Goal: Complete application form

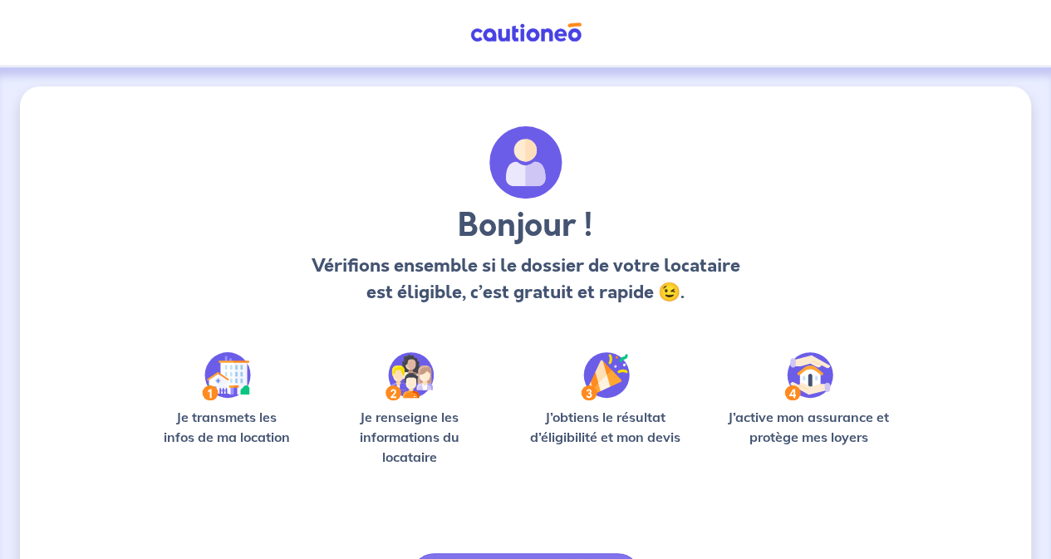
scroll to position [108, 0]
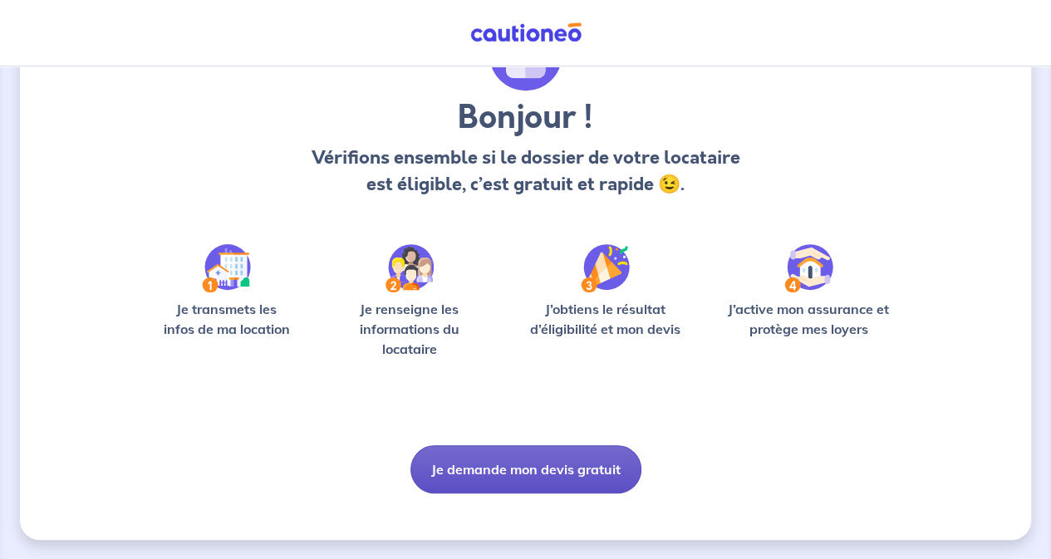
click at [534, 468] on button "Je demande mon devis gratuit" at bounding box center [525, 469] width 231 height 48
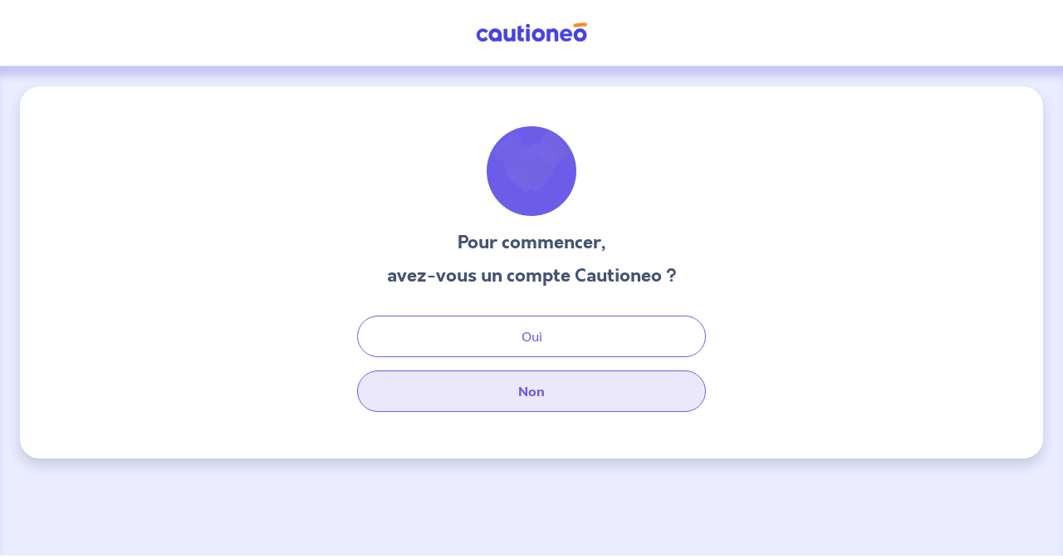
click at [556, 391] on button "Non" at bounding box center [531, 391] width 349 height 42
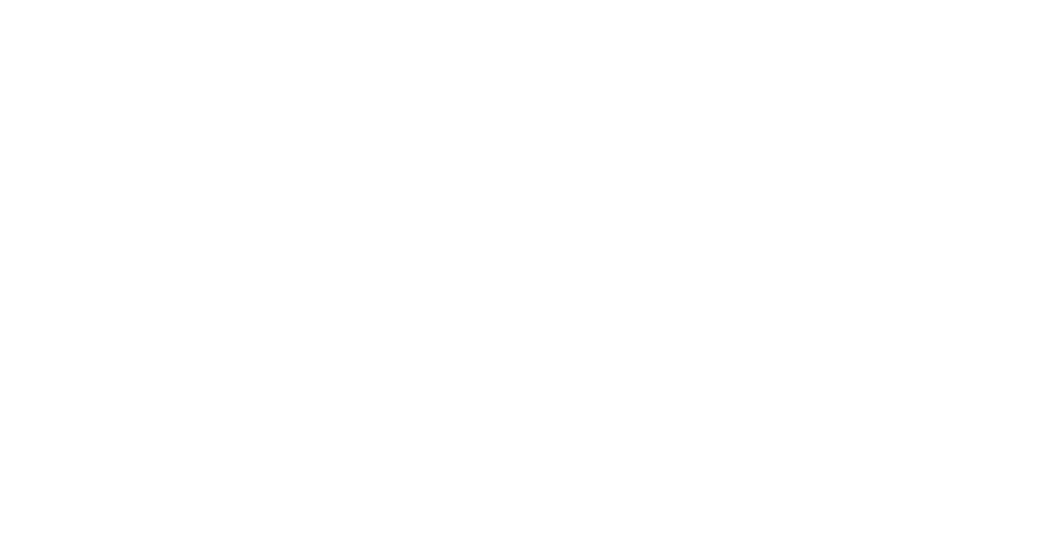
select select "FR"
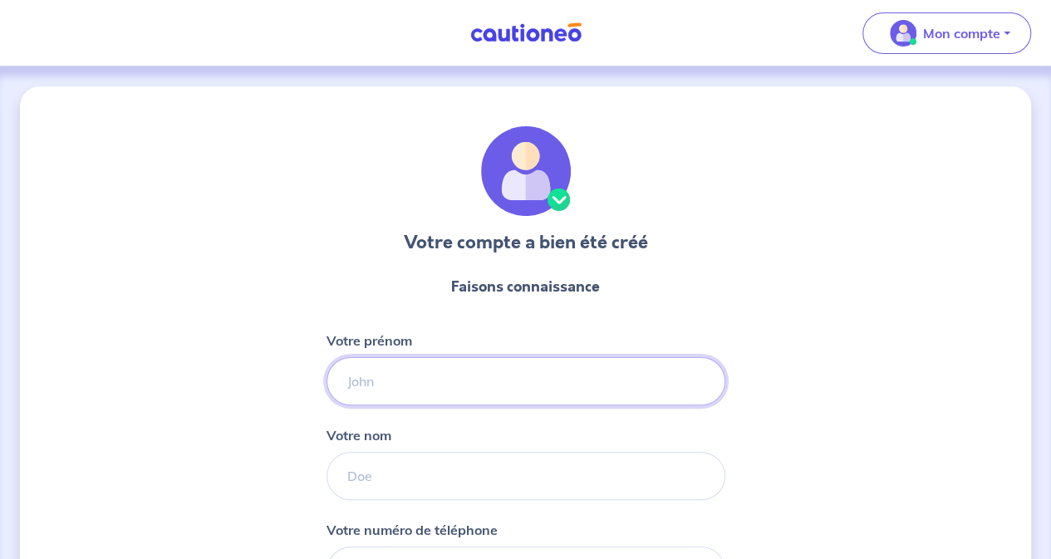
click at [476, 391] on input "Votre prénom" at bounding box center [525, 381] width 399 height 48
type input "[PERSON_NAME]"
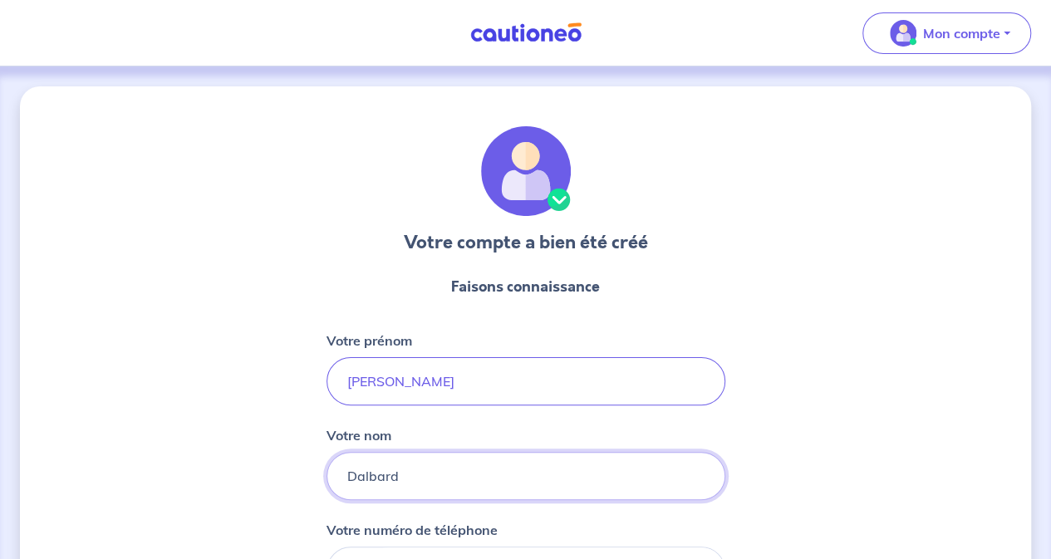
type input "Dalbard"
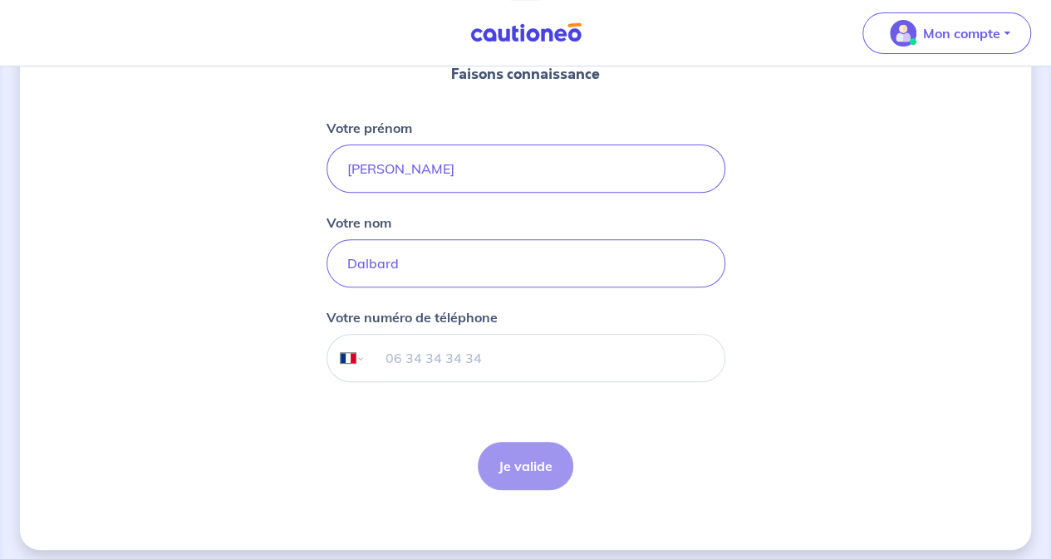
scroll to position [221, 0]
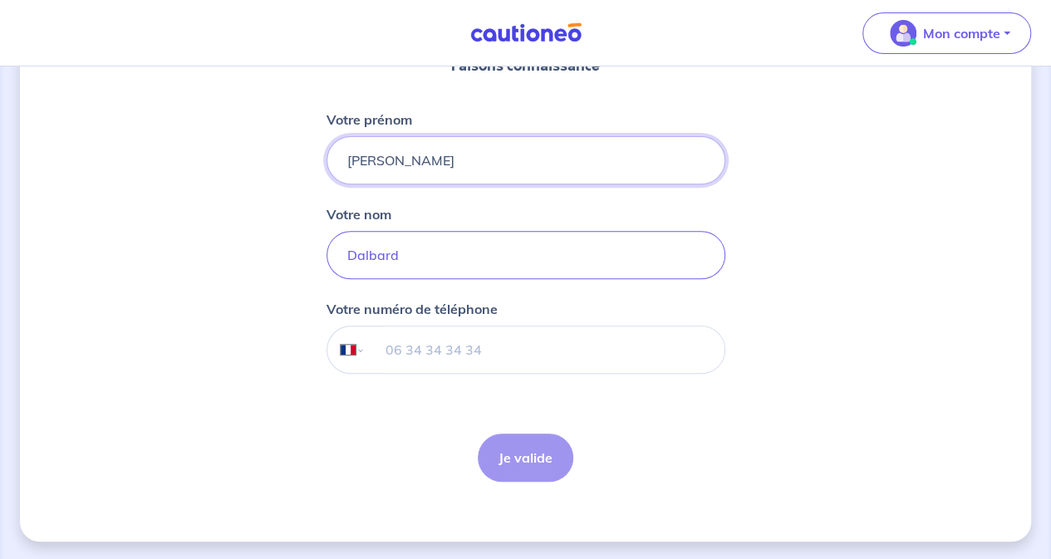
click at [357, 158] on input "[PERSON_NAME]" at bounding box center [525, 160] width 399 height 48
type input "Jean"
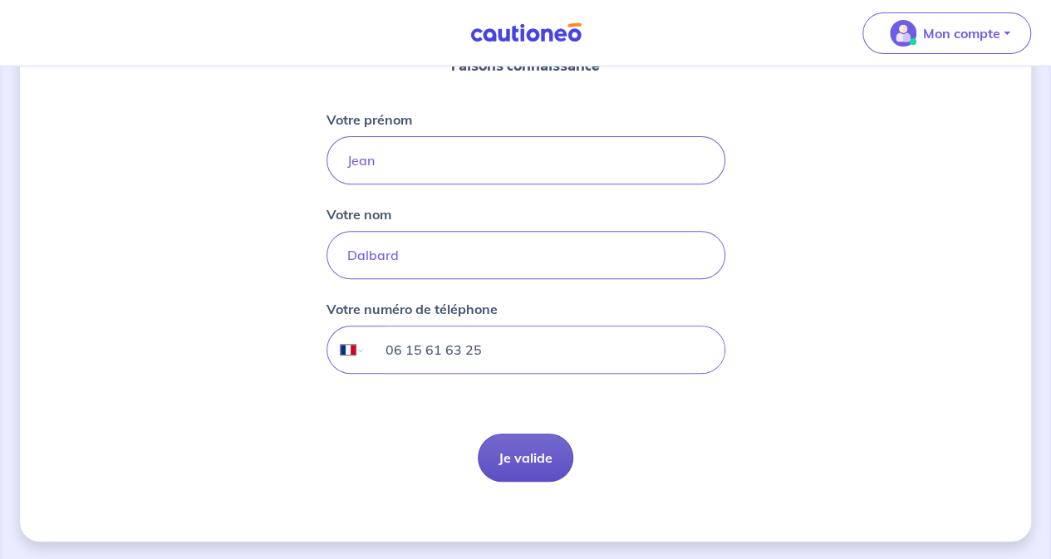
type input "06 15 61 63 25"
click at [530, 457] on button "Je valide" at bounding box center [526, 458] width 96 height 48
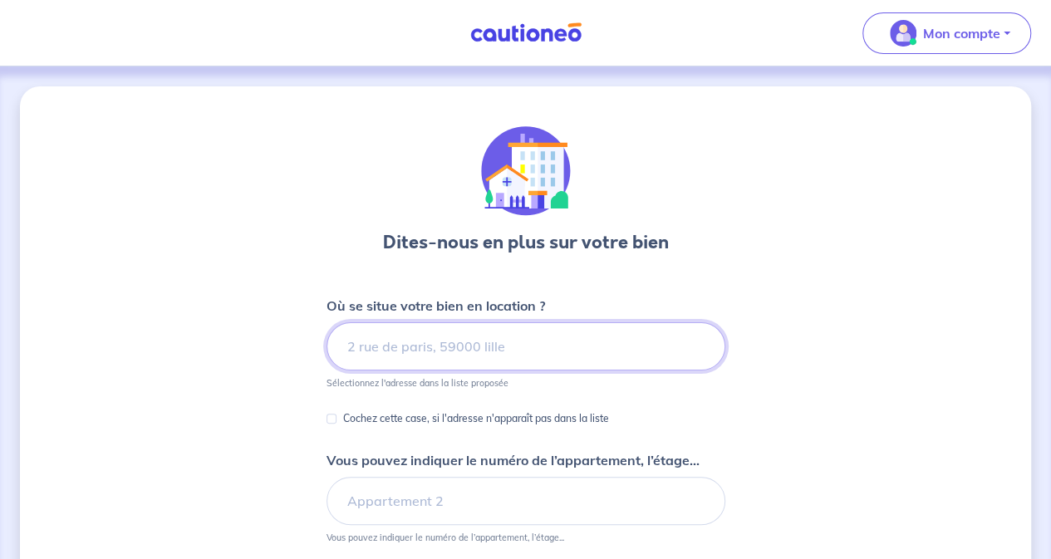
click at [438, 350] on input at bounding box center [525, 346] width 399 height 48
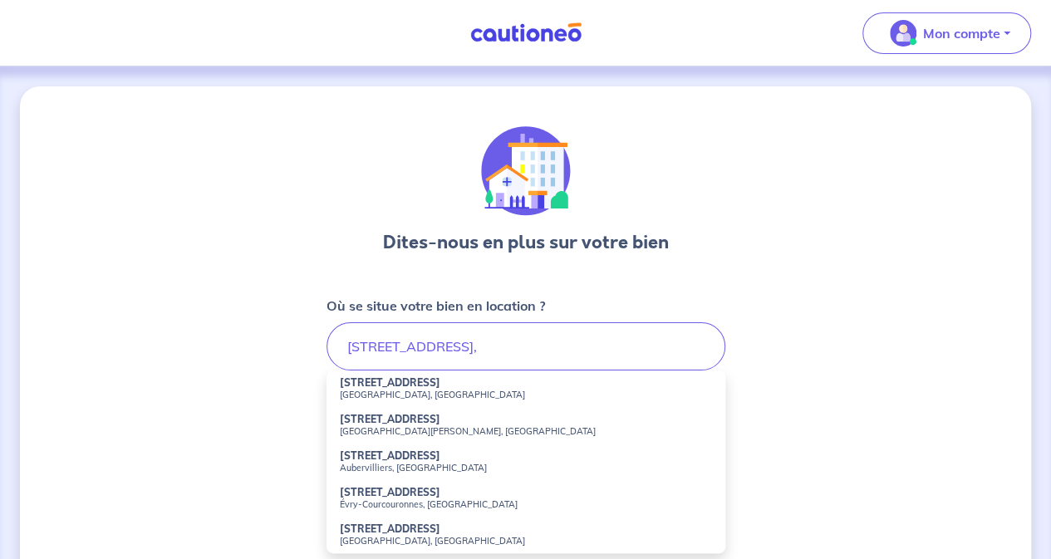
click at [392, 391] on small "[GEOGRAPHIC_DATA], [GEOGRAPHIC_DATA]" at bounding box center [526, 395] width 372 height 12
type input "[STREET_ADDRESS]"
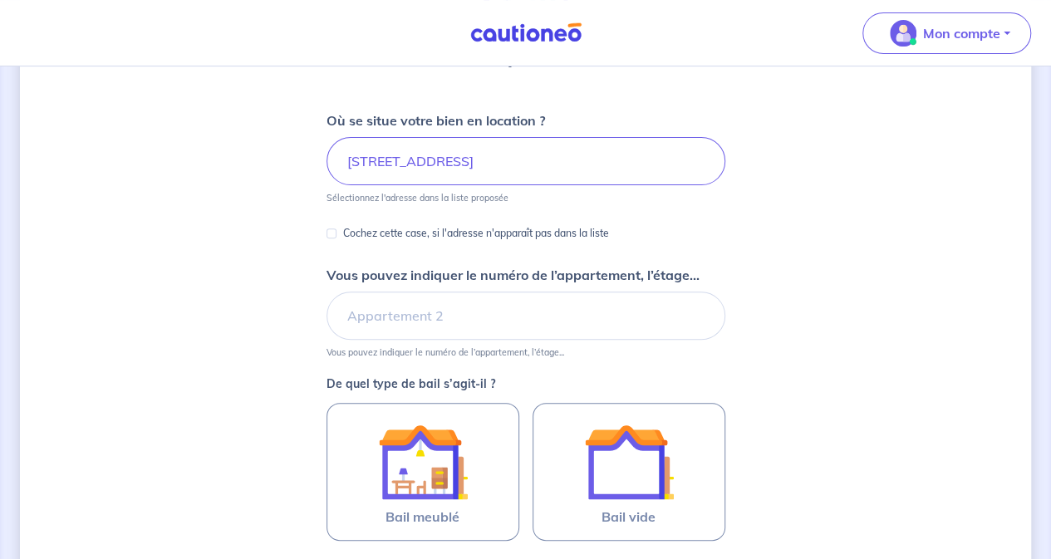
scroll to position [192, 0]
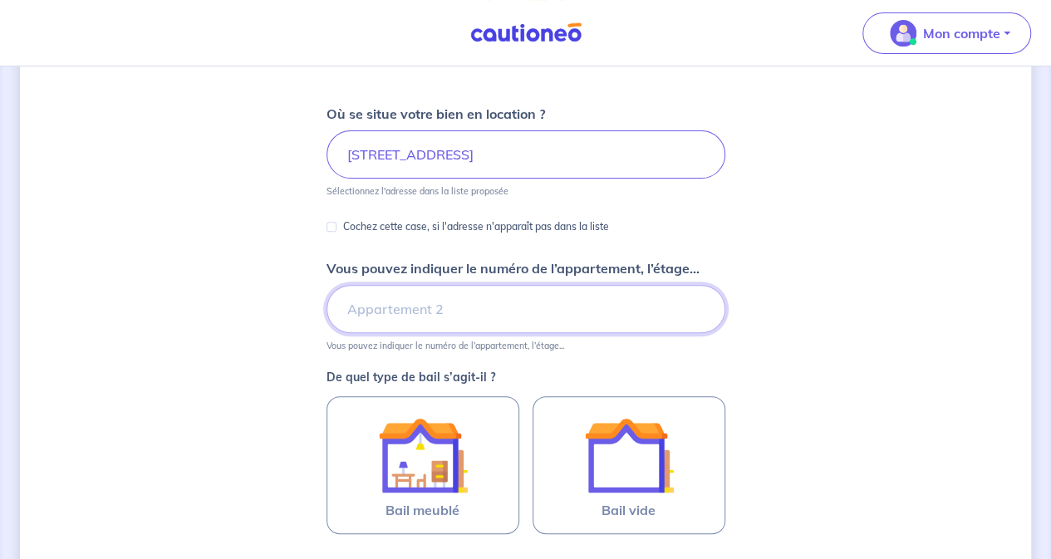
click at [424, 303] on input "Vous pouvez indiquer le numéro de l’appartement, l’étage..." at bounding box center [525, 309] width 399 height 48
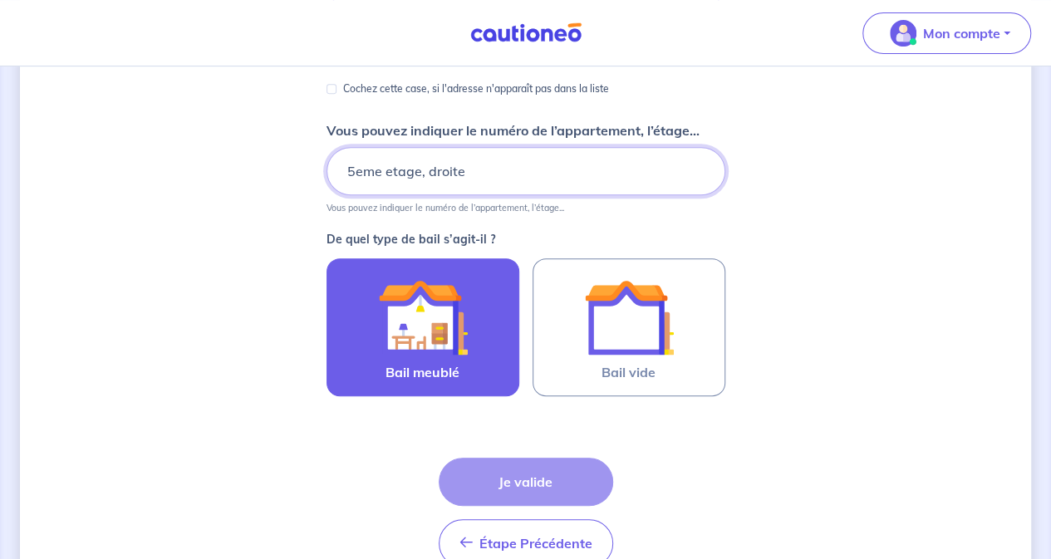
scroll to position [331, 0]
type input "5eme etage, droite"
click at [360, 318] on div at bounding box center [422, 317] width 151 height 90
click at [0, 0] on input "Bail meublé" at bounding box center [0, 0] width 0 height 0
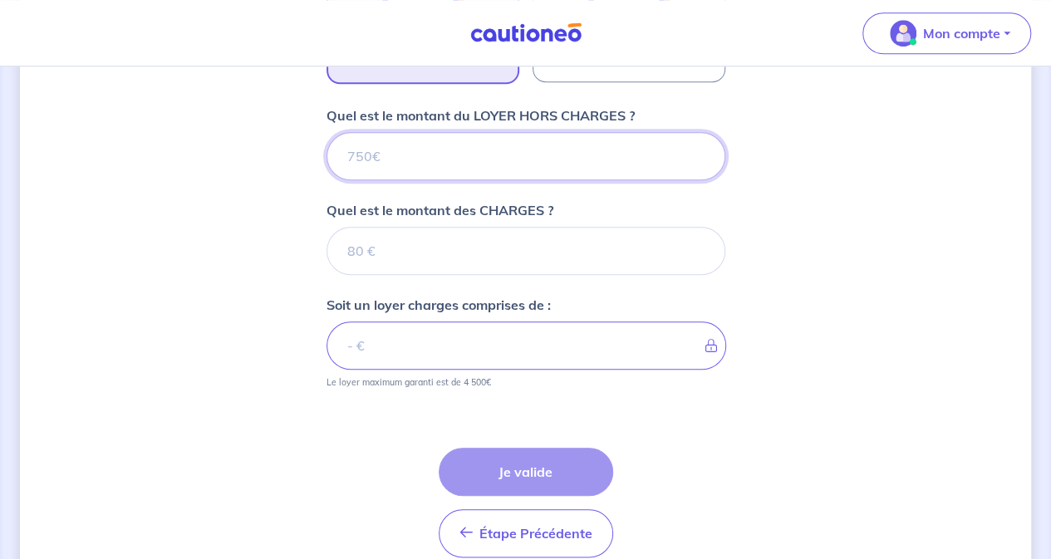
scroll to position [643, 0]
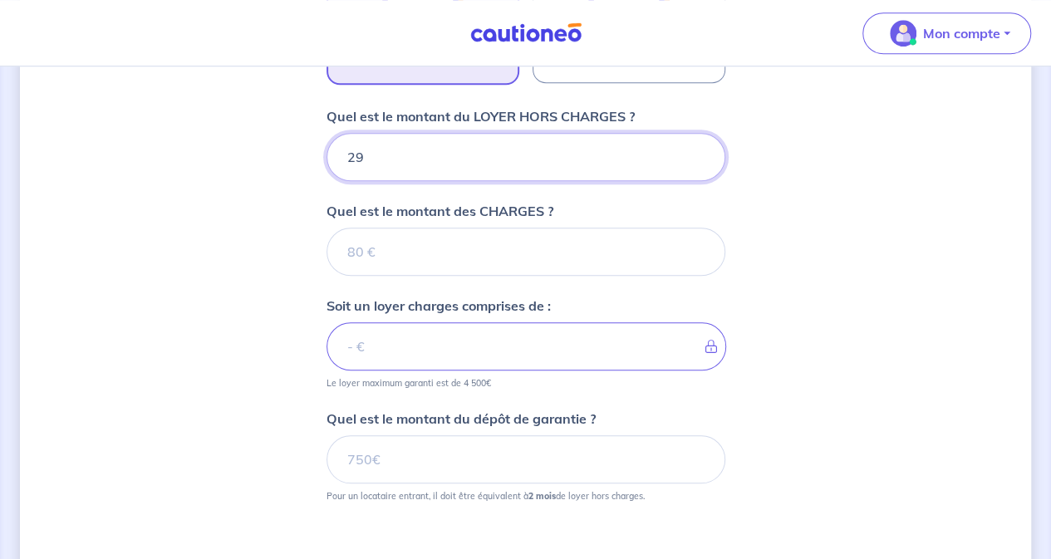
type input "299"
type input "2997"
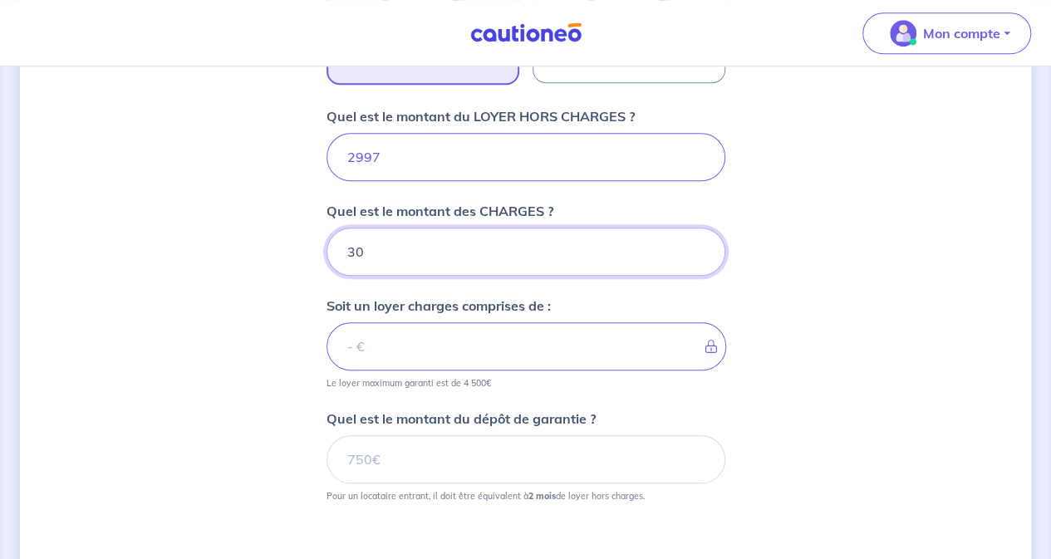
type input "303"
type input "3000"
type input "303"
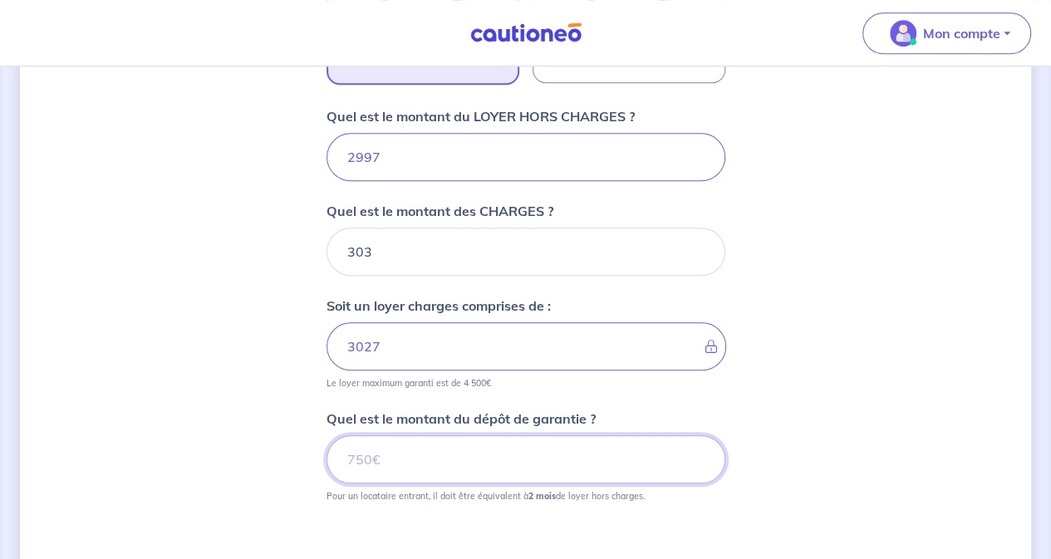
type input "3300"
type input "5994"
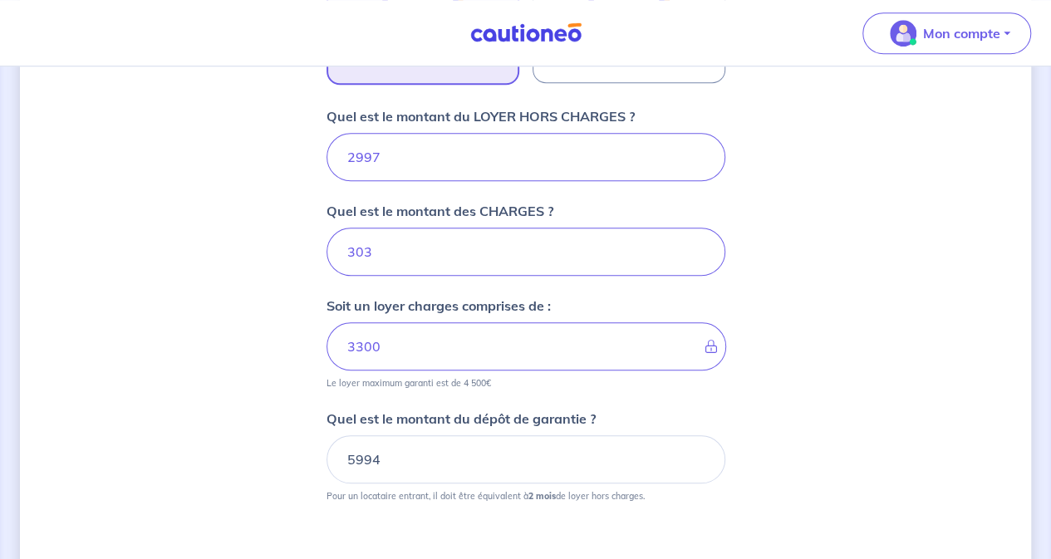
click at [243, 342] on div "Dites-nous en plus sur votre bien Où se situe votre bien en location ? [STREET_…" at bounding box center [525, 87] width 1011 height 1287
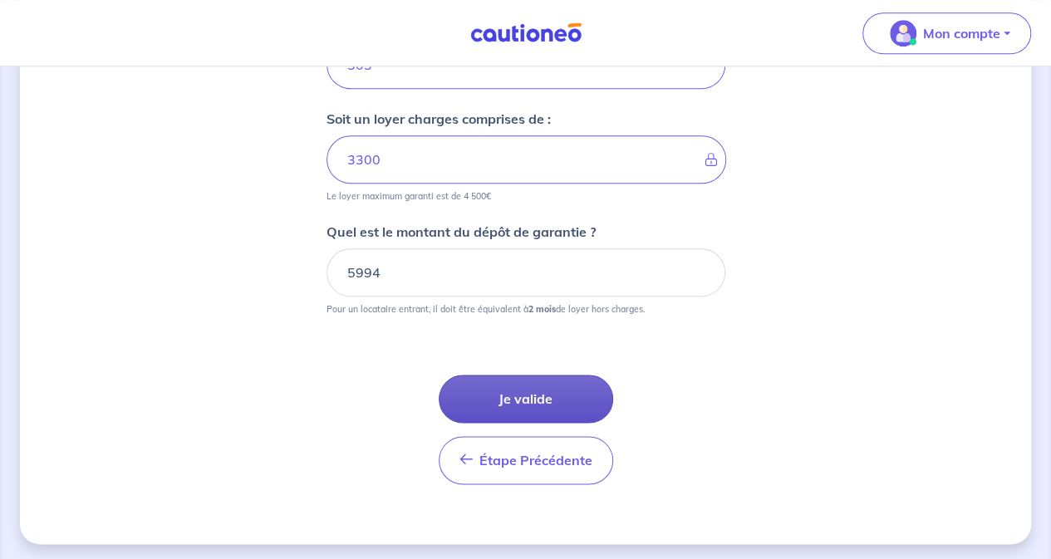
click at [519, 398] on button "Je valide" at bounding box center [526, 399] width 174 height 48
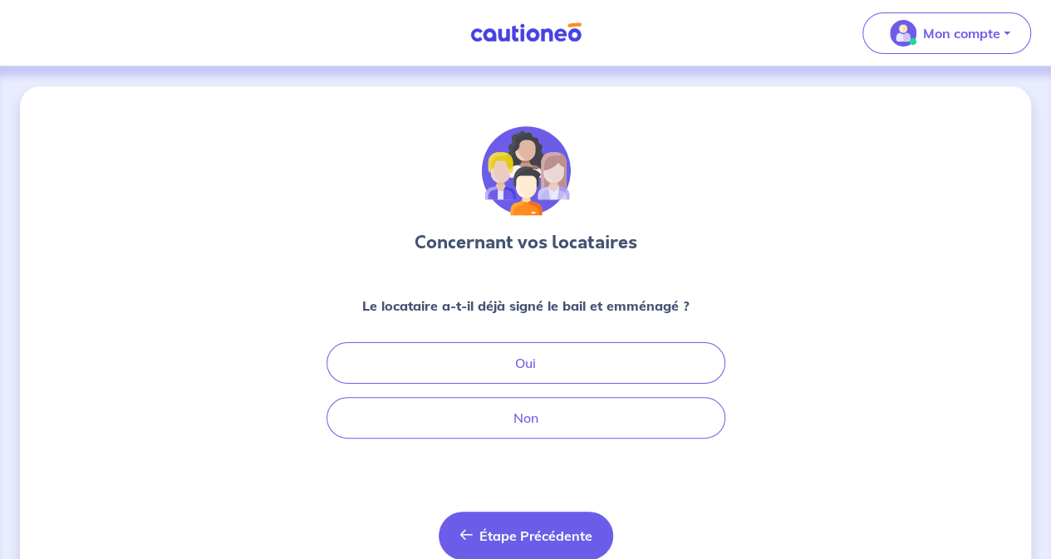
click at [507, 537] on span "Étape Précédente" at bounding box center [535, 535] width 113 height 17
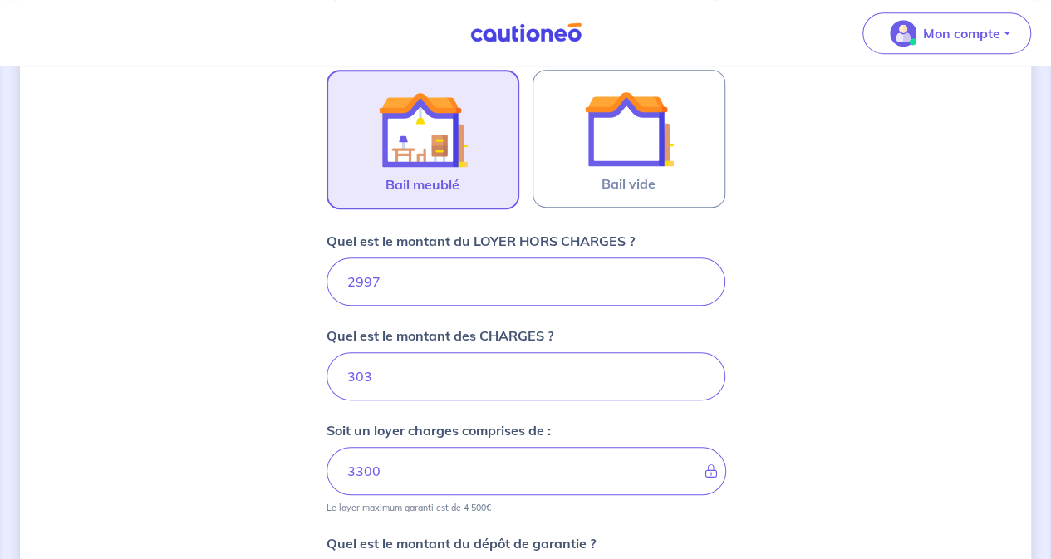
scroll to position [830, 0]
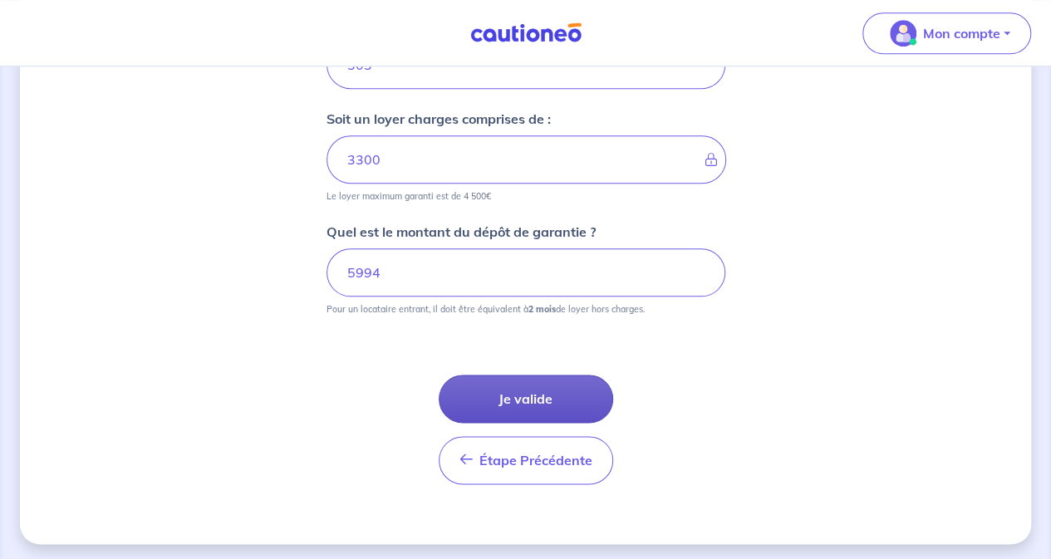
click at [529, 395] on button "Je valide" at bounding box center [526, 399] width 174 height 48
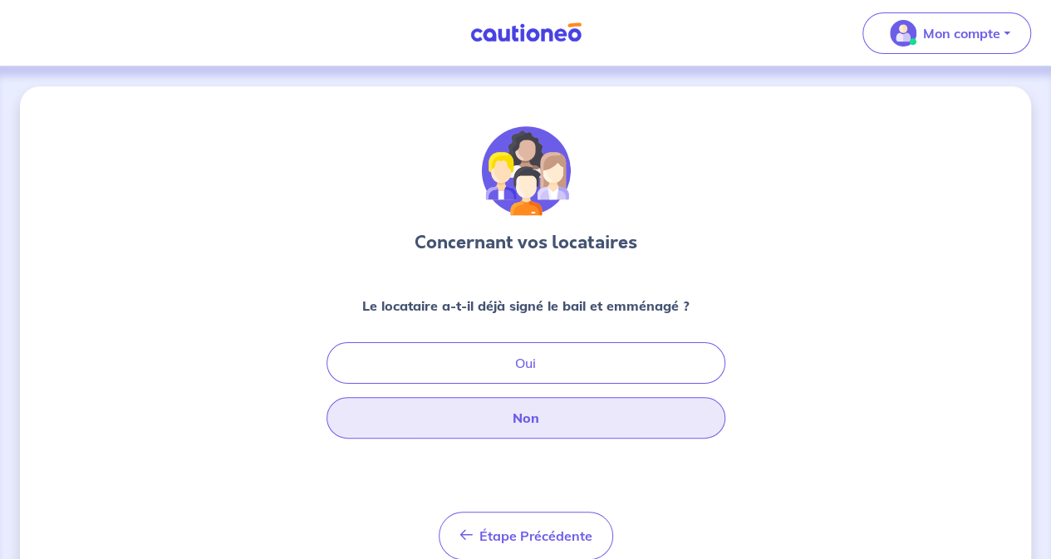
click at [513, 398] on button "Non" at bounding box center [525, 418] width 399 height 42
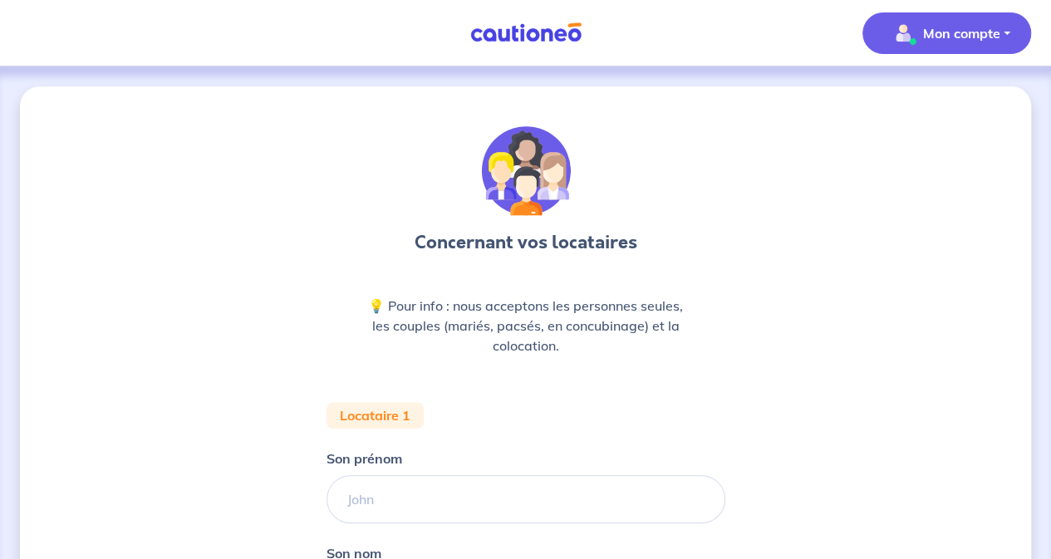
click at [877, 18] on button "Mon compte" at bounding box center [946, 33] width 169 height 42
click at [923, 108] on link "Mes informations" at bounding box center [930, 103] width 134 height 27
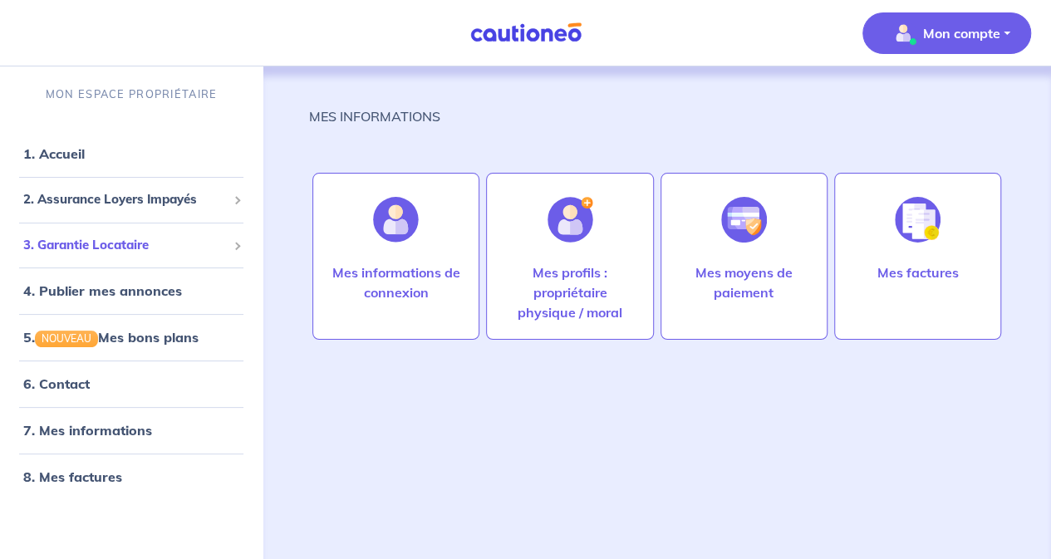
click at [135, 248] on span "3. Garantie Locataire" at bounding box center [124, 245] width 203 height 19
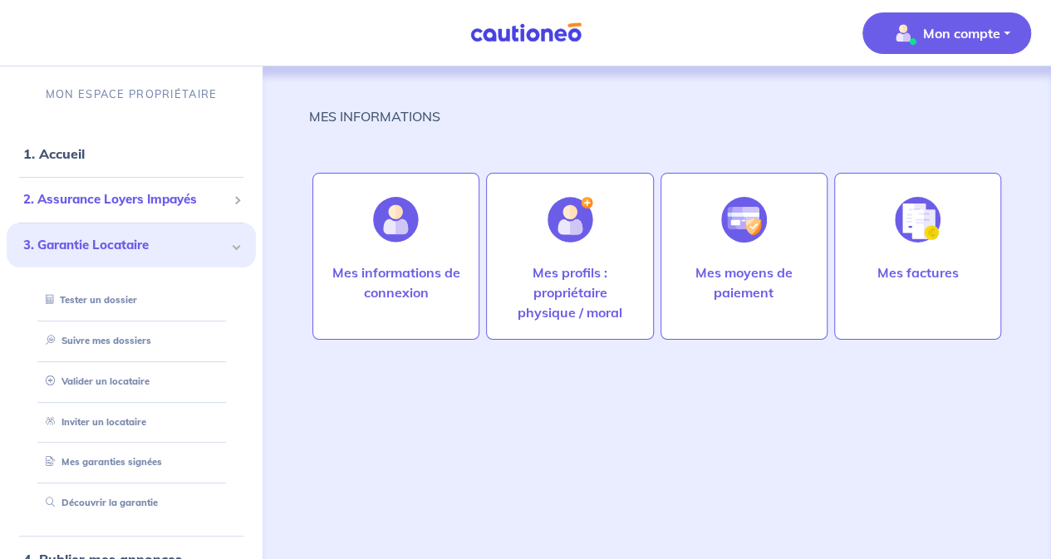
click at [115, 190] on span "2. Assurance Loyers Impayés" at bounding box center [124, 199] width 203 height 19
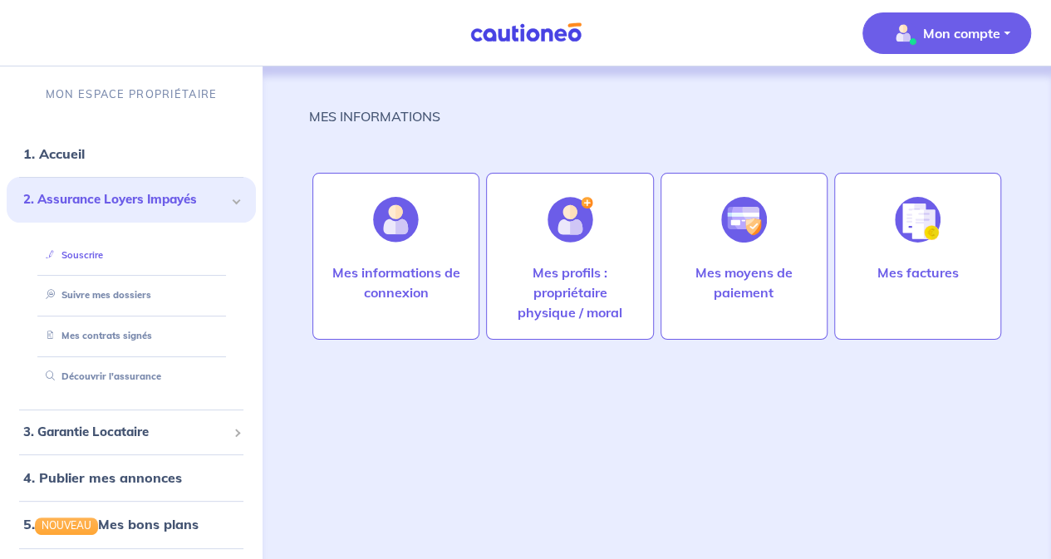
click at [82, 252] on link "Souscrire" at bounding box center [71, 255] width 64 height 12
click at [96, 439] on span "3. Garantie Locataire" at bounding box center [124, 432] width 203 height 19
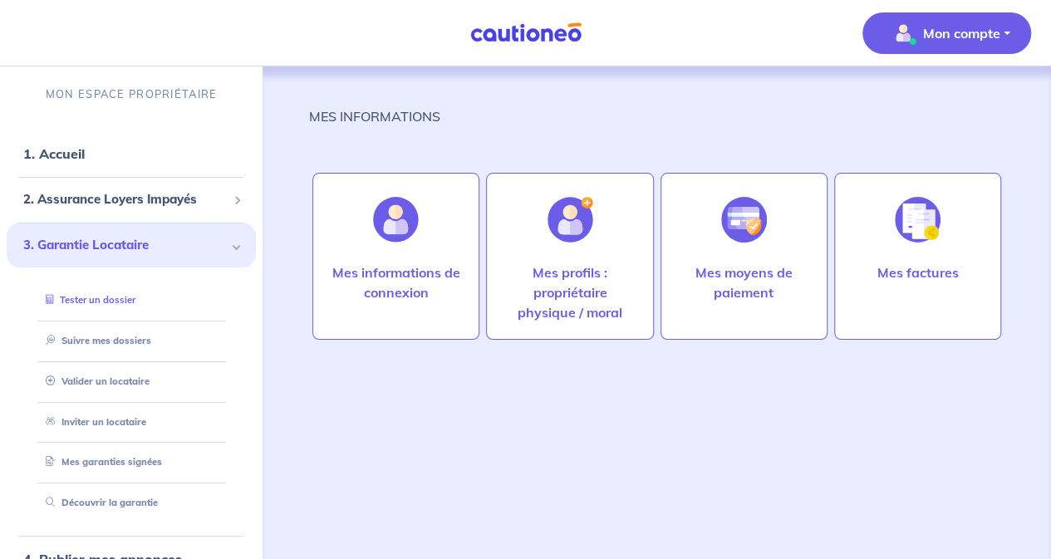
click at [91, 302] on link "Tester un dossier" at bounding box center [87, 300] width 96 height 12
